Goal: Book appointment/travel/reservation

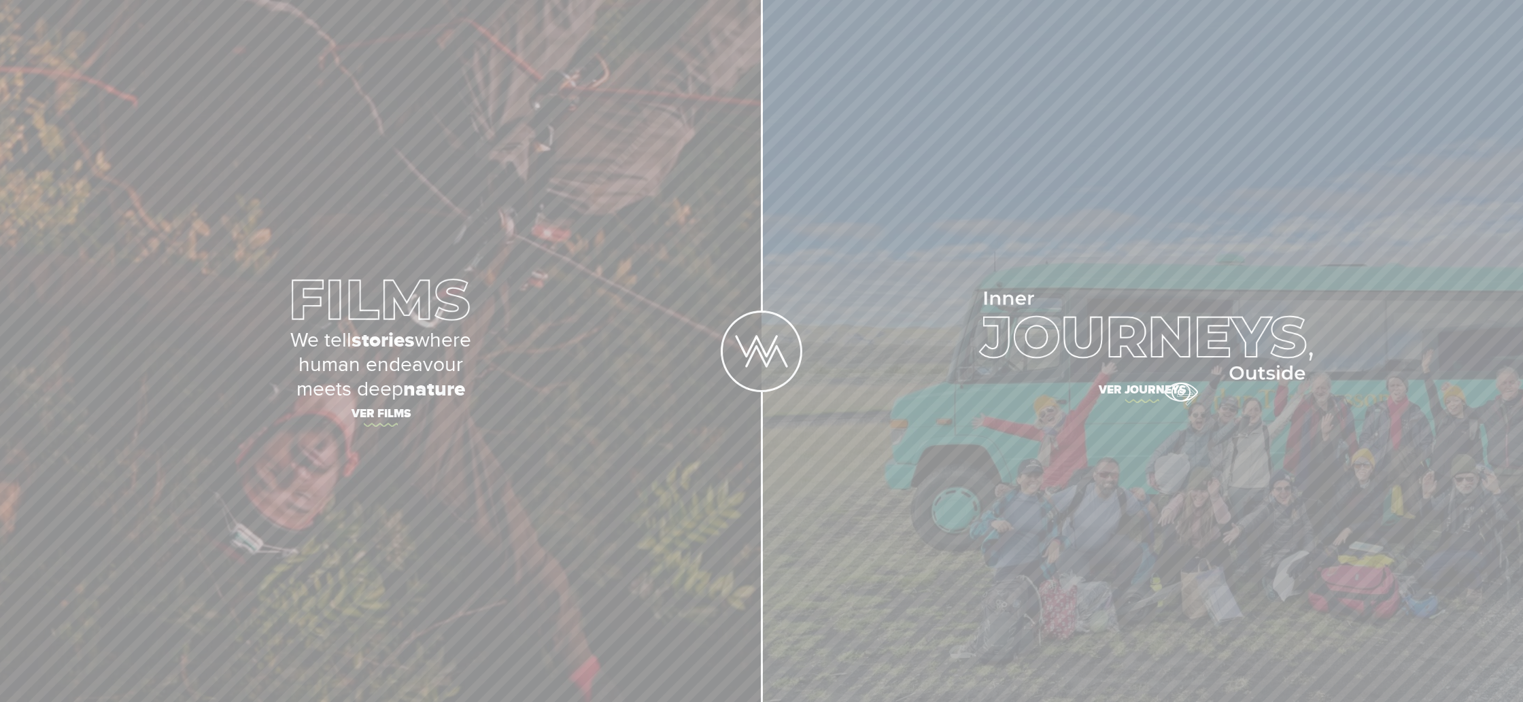
click at [1180, 392] on span "Ver journeys" at bounding box center [1142, 392] width 476 height 29
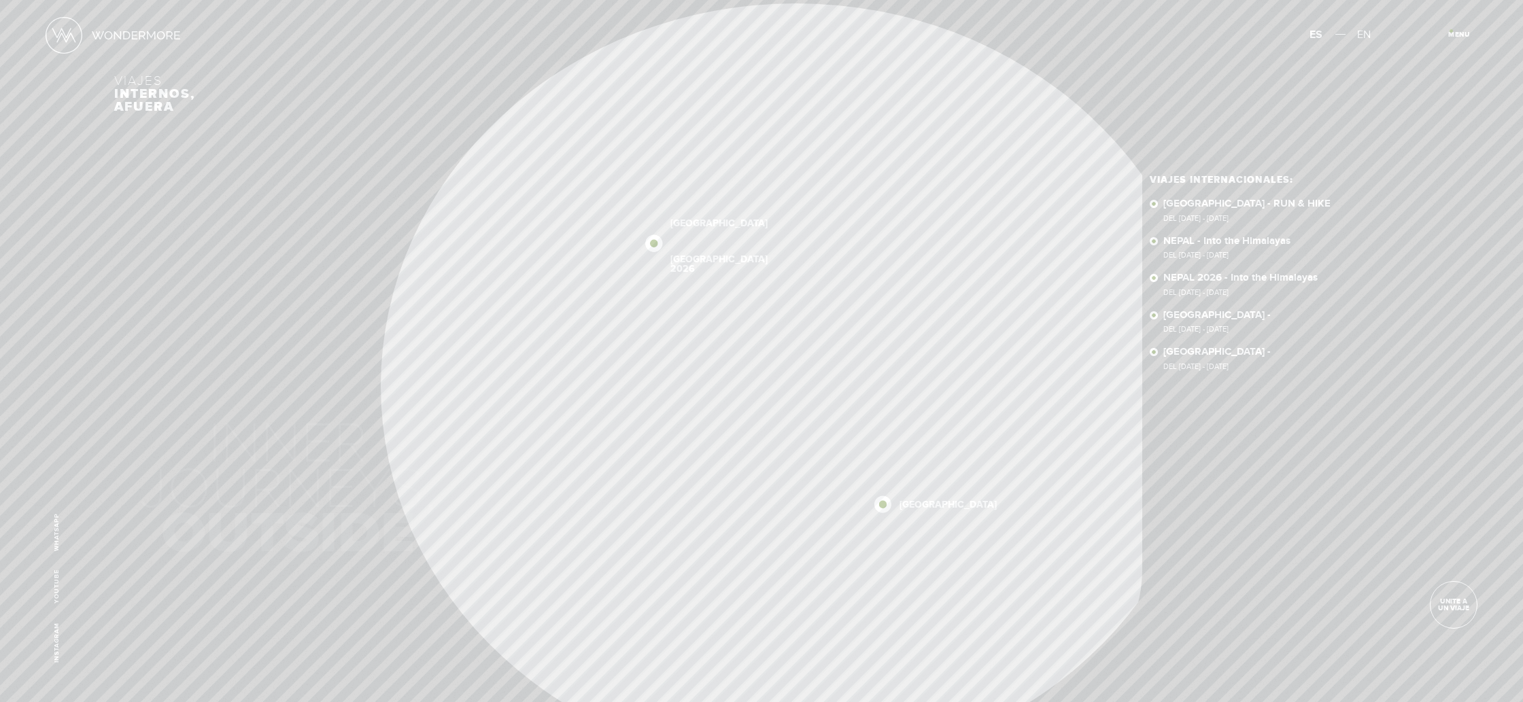
click at [1451, 31] on span "Cerrar" at bounding box center [1466, 38] width 46 height 14
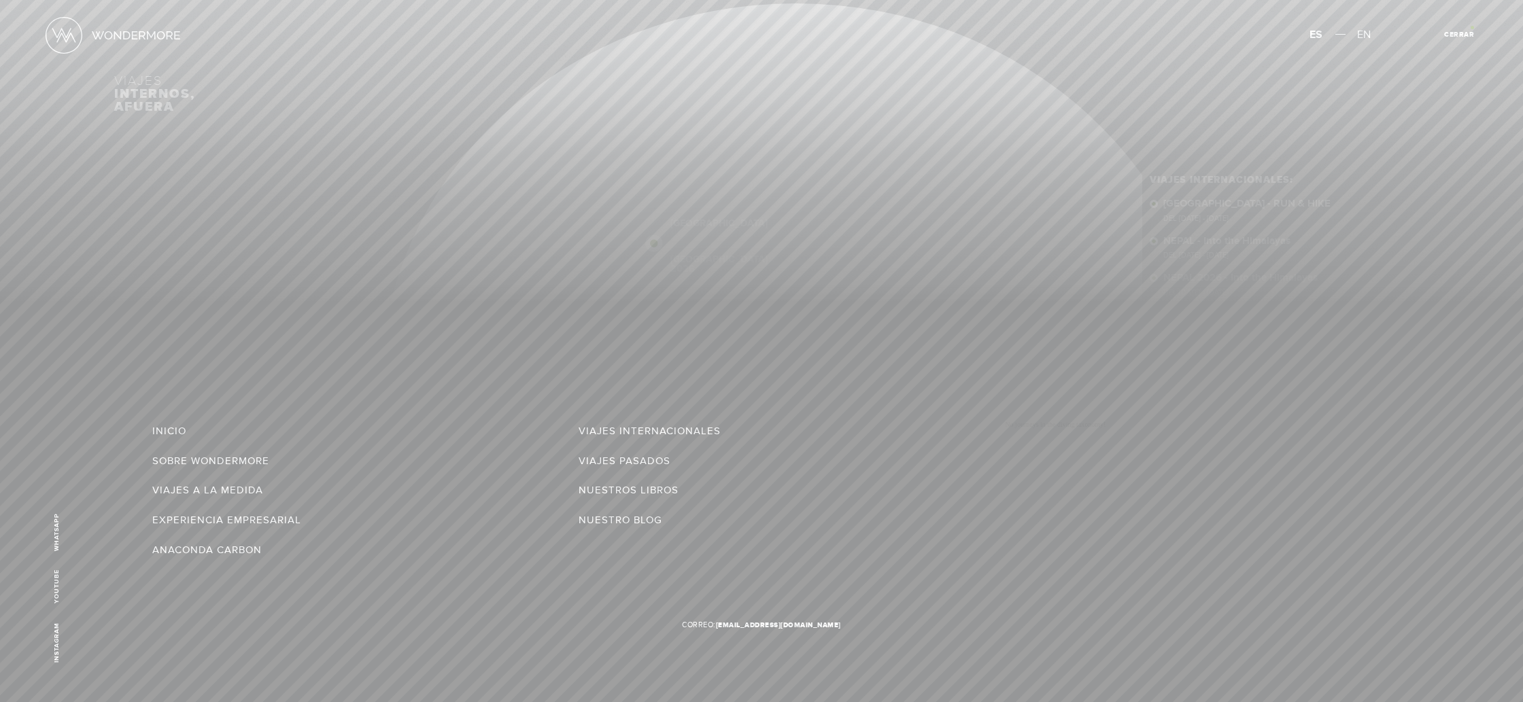
click at [1472, 27] on article "Menu Cerrar" at bounding box center [1458, 34] width 37 height 37
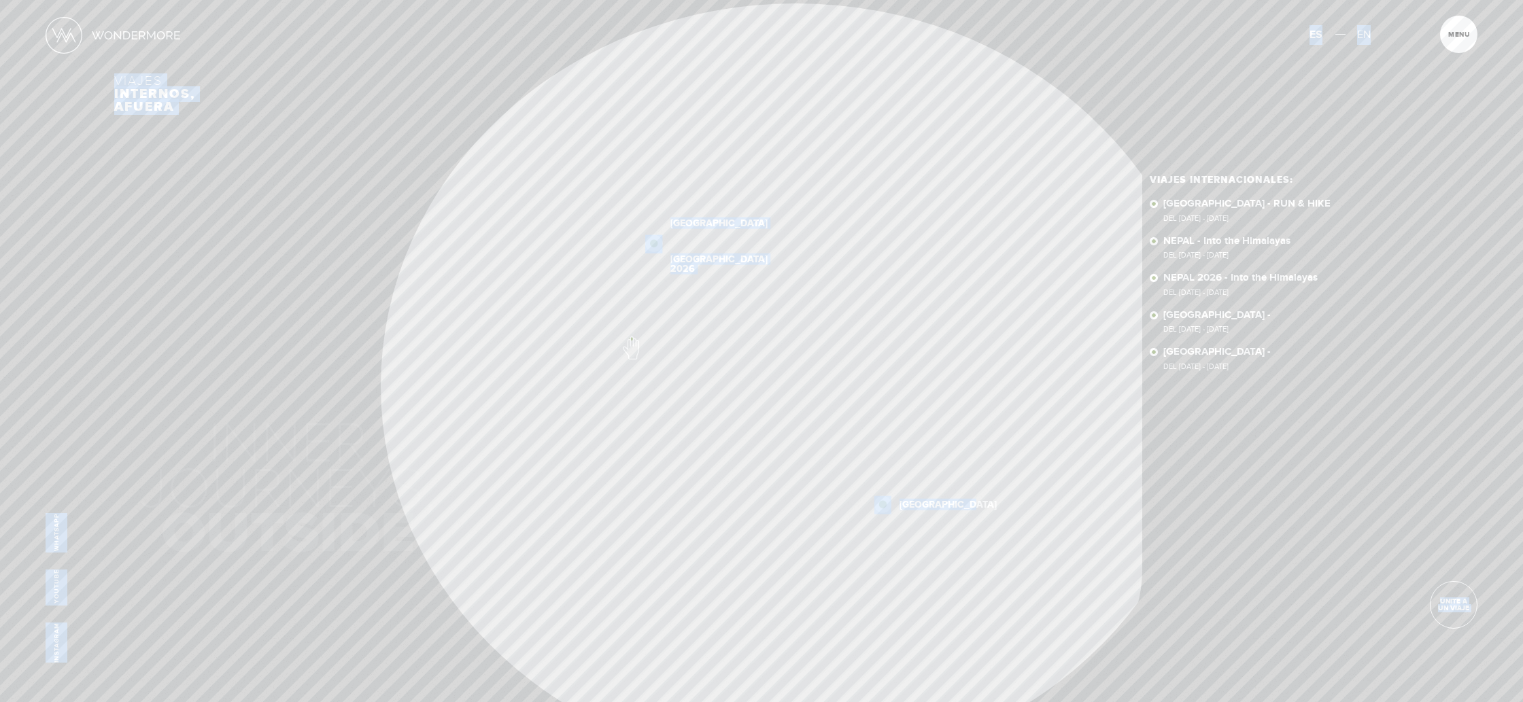
click at [630, 0] on div "Inicio Viajes Internacionales Sobre Wondermore Viajes Pasados Viajes a la Medid…" at bounding box center [761, 0] width 1523 height 0
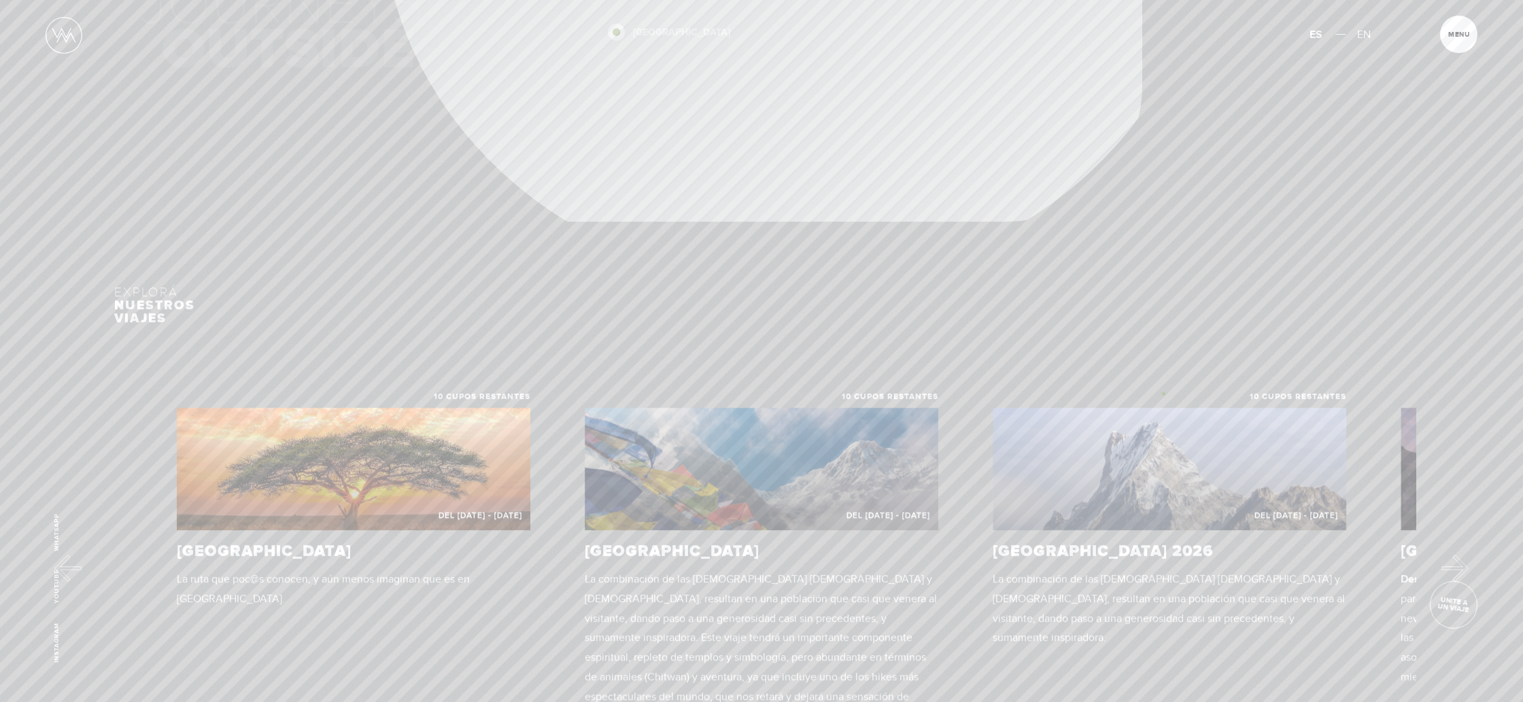
scroll to position [556, 0]
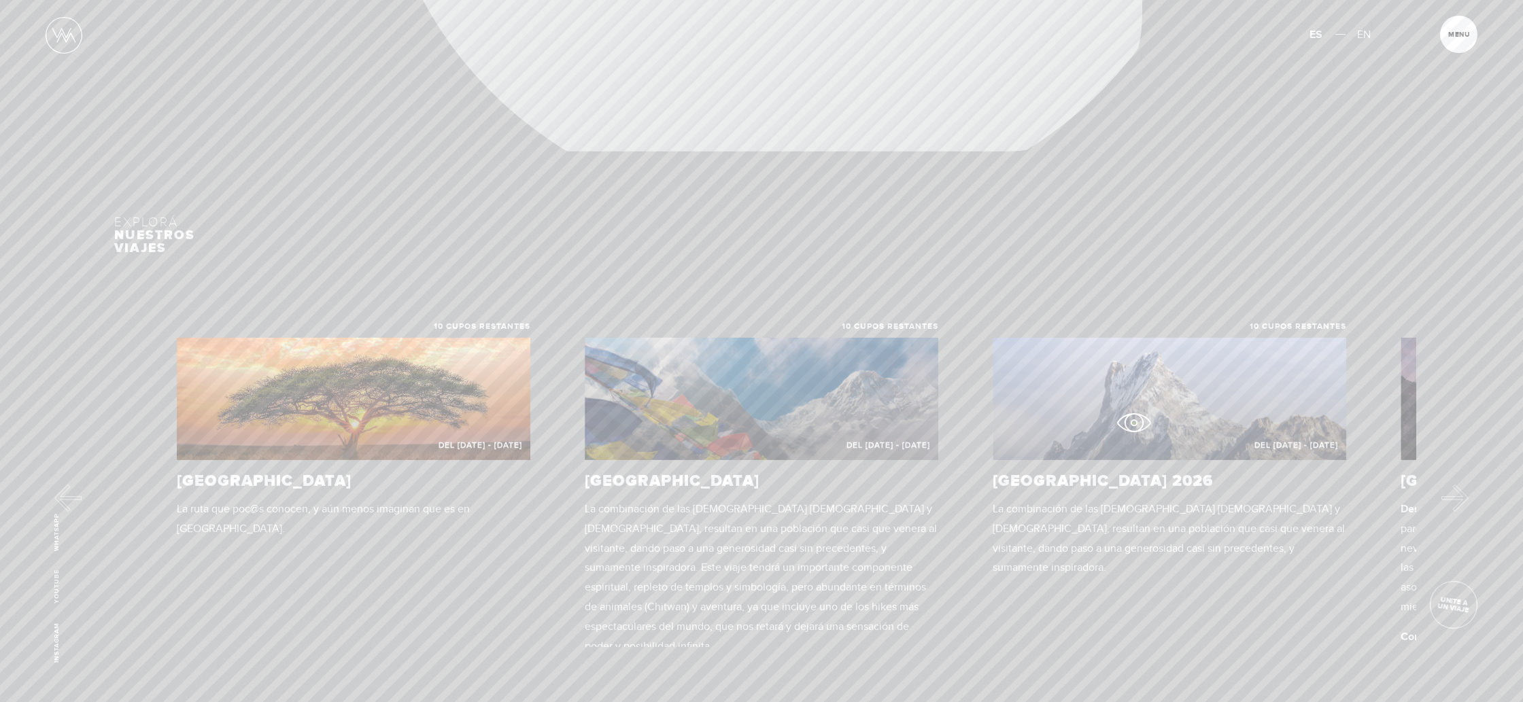
click at [1133, 423] on figure "Del 11 - 23 NOV 2026" at bounding box center [1170, 399] width 354 height 122
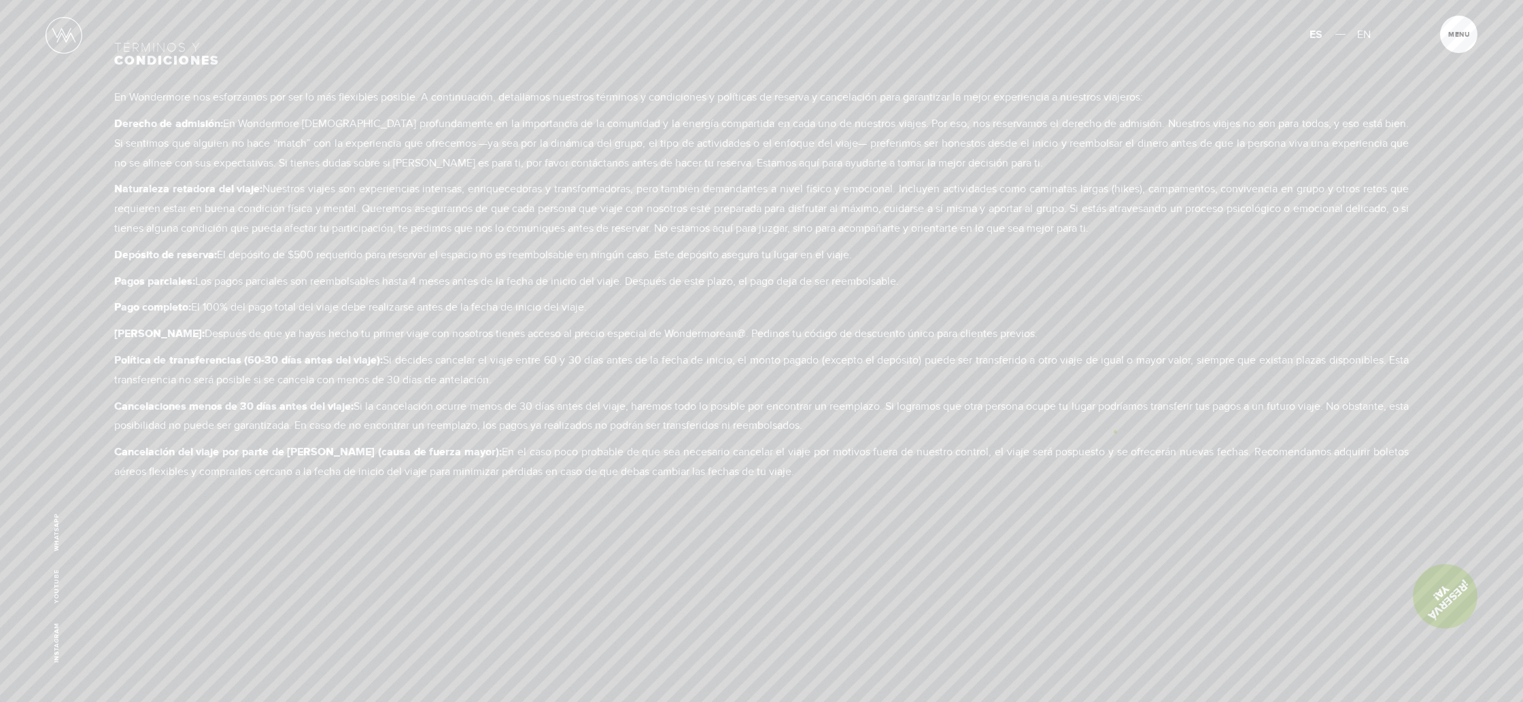
scroll to position [9430, 0]
click at [771, 439] on link "¡Reservá Ya!" at bounding box center [762, 433] width 320 height 70
